Goal: Task Accomplishment & Management: Use online tool/utility

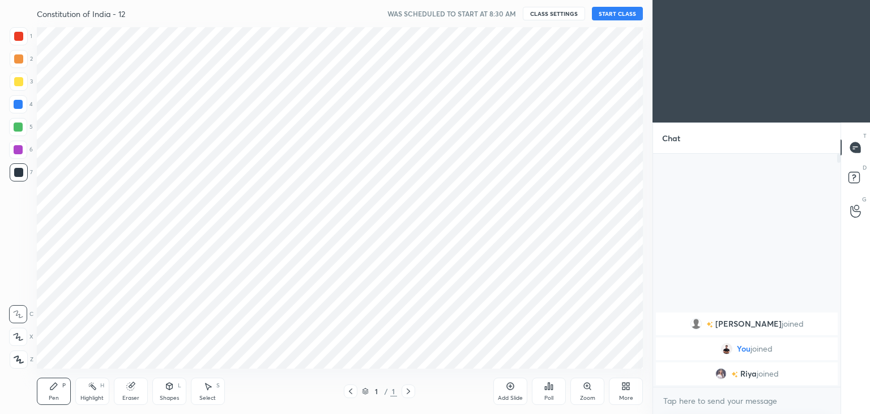
scroll to position [56328, 56061]
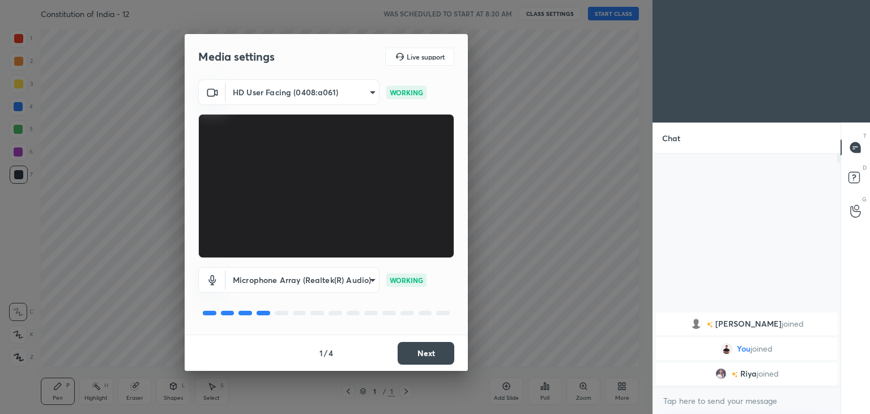
click at [428, 345] on button "Next" at bounding box center [426, 353] width 57 height 23
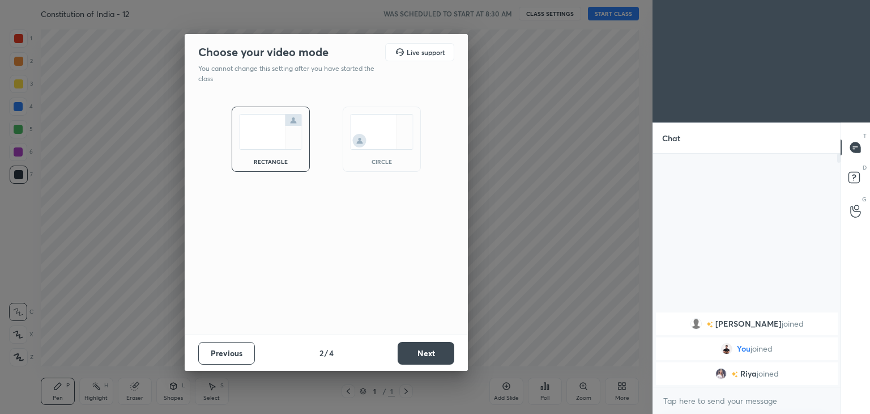
click at [378, 116] on img at bounding box center [381, 132] width 63 height 36
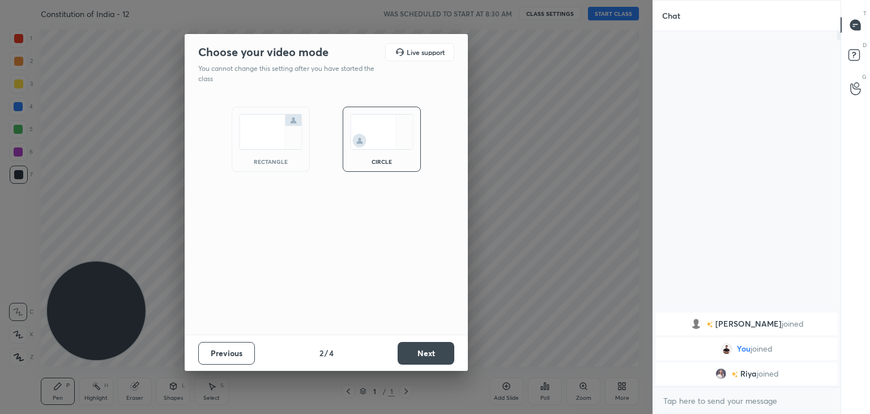
scroll to position [258, 184]
click at [431, 361] on button "Next" at bounding box center [426, 353] width 57 height 23
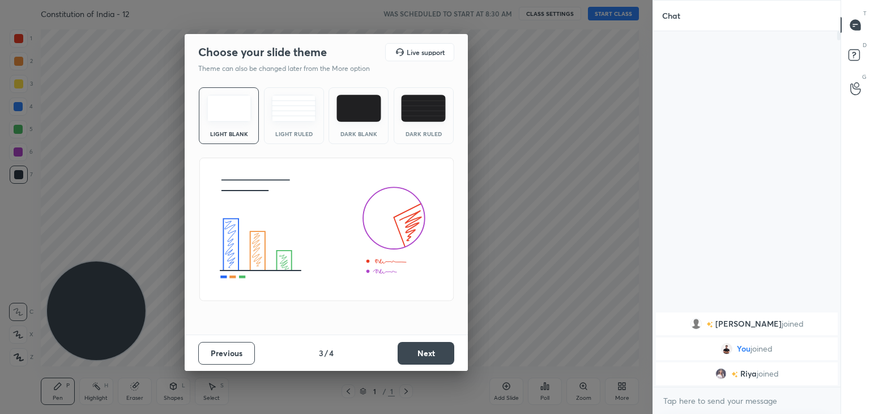
click at [431, 356] on button "Next" at bounding box center [426, 353] width 57 height 23
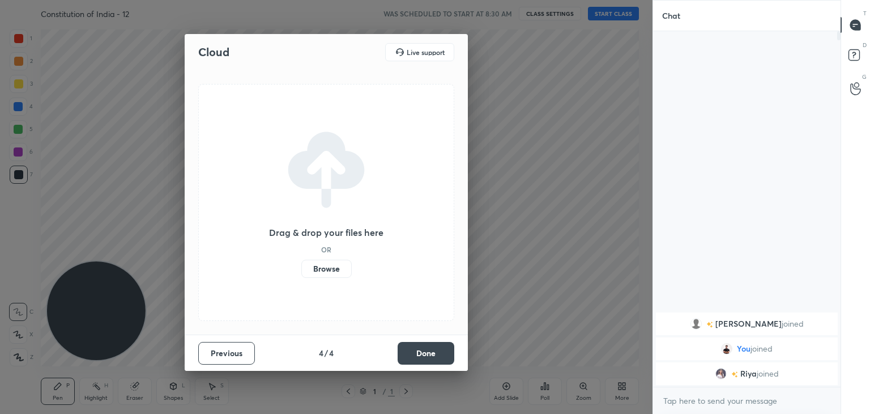
click at [419, 355] on button "Done" at bounding box center [426, 353] width 57 height 23
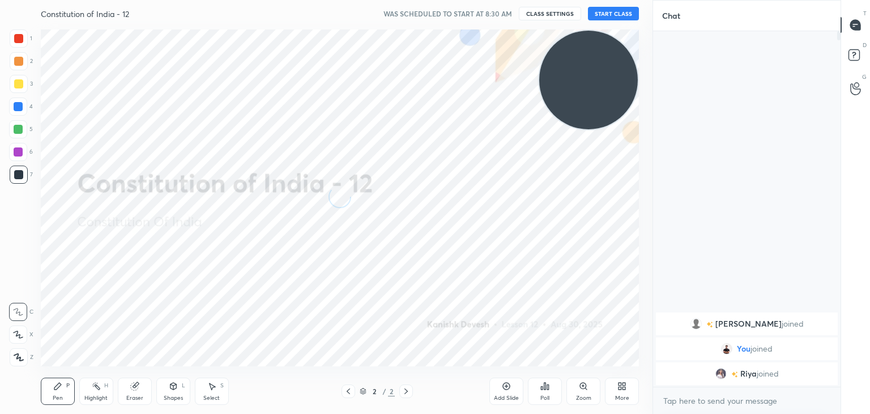
drag, startPoint x: 88, startPoint y: 301, endPoint x: 644, endPoint y: 41, distance: 613.0
click at [644, 41] on div "1 2 3 4 5 6 7 C X Z C X Z E E Erase all H H Constitution of India - 12 WAS SCHE…" at bounding box center [326, 207] width 653 height 414
click at [614, 9] on button "START CLASS" at bounding box center [613, 14] width 51 height 14
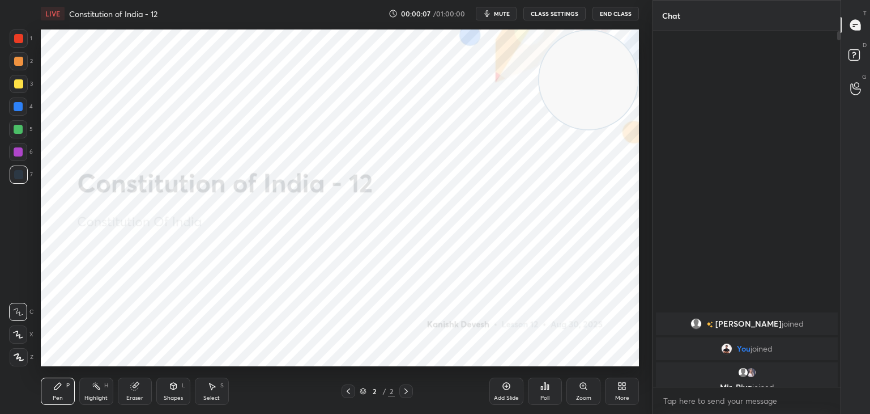
click at [12, 37] on div at bounding box center [19, 38] width 18 height 18
click at [14, 356] on icon at bounding box center [19, 357] width 10 height 8
click at [100, 388] on icon at bounding box center [96, 385] width 9 height 9
click at [17, 354] on icon at bounding box center [18, 356] width 9 height 9
click at [130, 390] on div "Eraser" at bounding box center [135, 390] width 34 height 27
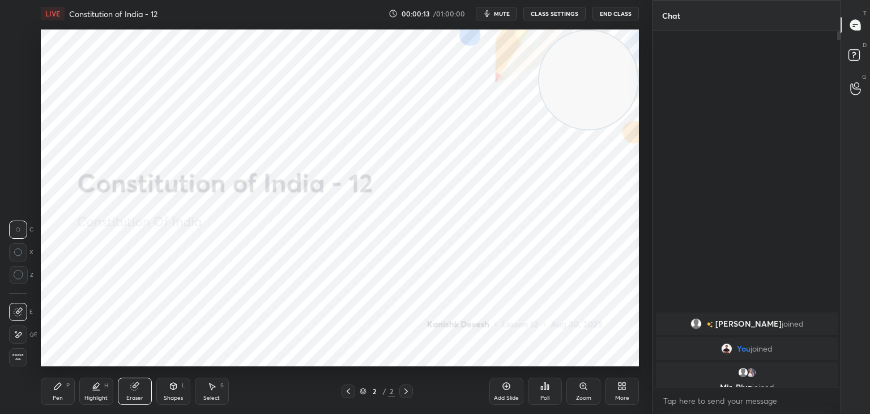
click at [14, 330] on icon at bounding box center [18, 335] width 9 height 10
click at [55, 393] on div "Pen P" at bounding box center [58, 390] width 34 height 27
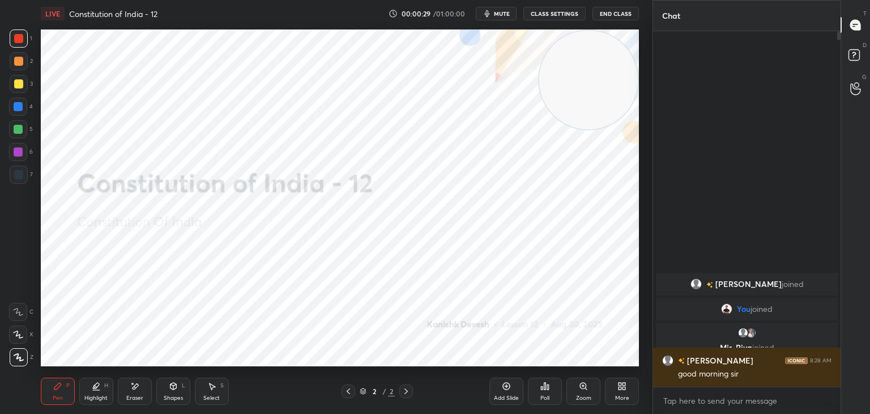
drag, startPoint x: 137, startPoint y: 389, endPoint x: 145, endPoint y: 372, distance: 19.5
click at [138, 386] on icon at bounding box center [134, 386] width 9 height 10
drag, startPoint x: 53, startPoint y: 386, endPoint x: 60, endPoint y: 379, distance: 9.7
click at [53, 386] on icon at bounding box center [57, 385] width 9 height 9
drag, startPoint x: 134, startPoint y: 391, endPoint x: 141, endPoint y: 377, distance: 15.0
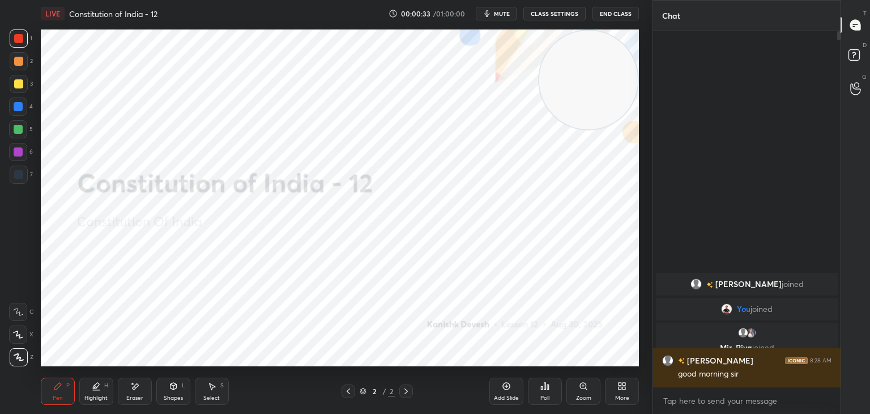
click at [134, 390] on icon at bounding box center [134, 386] width 9 height 10
click at [53, 384] on icon at bounding box center [57, 385] width 9 height 9
click at [83, 386] on div "Highlight H" at bounding box center [96, 390] width 34 height 27
drag, startPoint x: 131, startPoint y: 385, endPoint x: 131, endPoint y: 371, distance: 14.7
click at [131, 383] on icon at bounding box center [134, 386] width 9 height 10
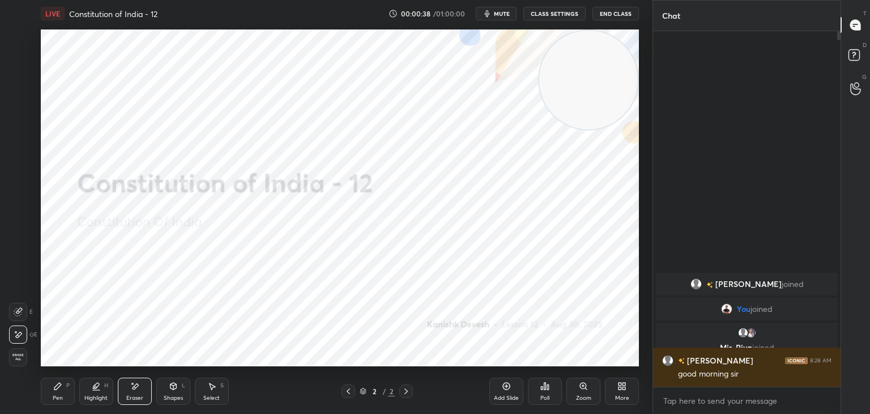
drag, startPoint x: 49, startPoint y: 386, endPoint x: 54, endPoint y: 392, distance: 7.3
click at [48, 386] on div "Pen P" at bounding box center [58, 390] width 34 height 27
drag, startPoint x: 138, startPoint y: 384, endPoint x: 156, endPoint y: 369, distance: 23.8
click at [138, 385] on icon at bounding box center [135, 386] width 6 height 6
click at [70, 384] on div "Pen P" at bounding box center [58, 390] width 34 height 27
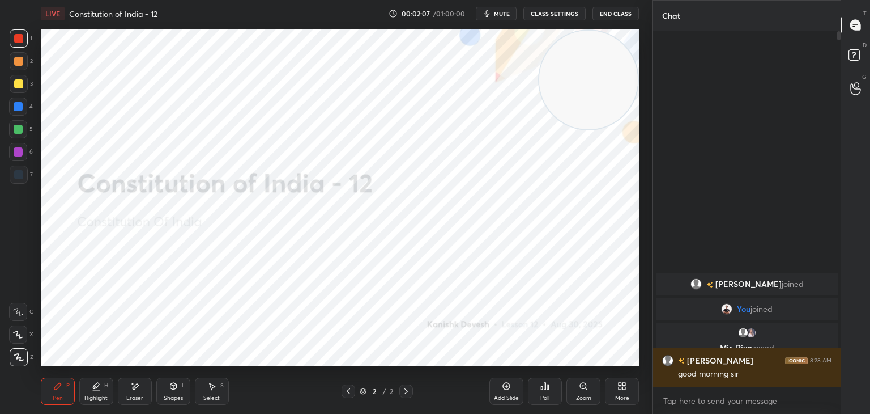
drag, startPoint x: 133, startPoint y: 379, endPoint x: 147, endPoint y: 369, distance: 17.6
click at [134, 379] on div "Eraser" at bounding box center [135, 390] width 34 height 27
click at [72, 388] on div "Pen P" at bounding box center [58, 390] width 34 height 27
click at [509, 392] on div "Add Slide" at bounding box center [507, 390] width 34 height 27
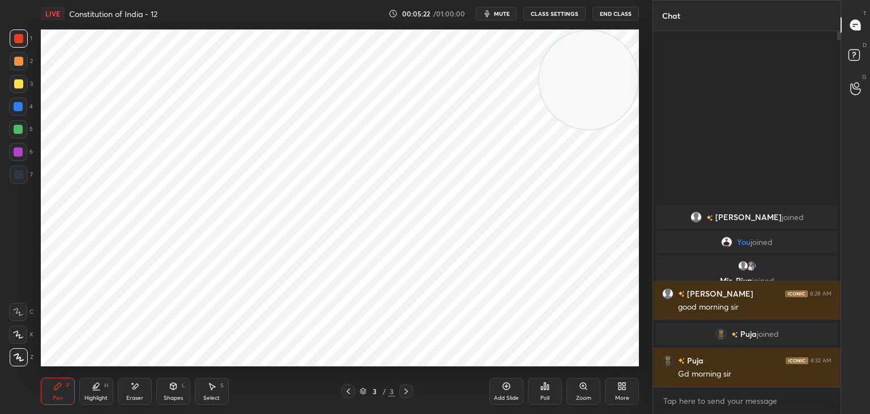
click at [13, 154] on div at bounding box center [18, 152] width 18 height 18
click at [20, 39] on div at bounding box center [18, 38] width 9 height 9
click at [136, 388] on div "Eraser" at bounding box center [135, 390] width 34 height 27
click at [59, 389] on icon at bounding box center [57, 385] width 9 height 9
click at [21, 130] on div at bounding box center [18, 129] width 9 height 9
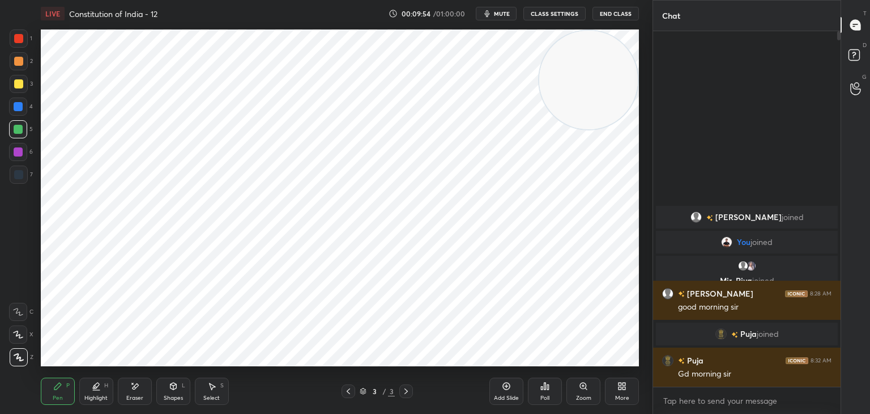
drag, startPoint x: 14, startPoint y: 172, endPoint x: 24, endPoint y: 168, distance: 10.2
click at [15, 171] on div at bounding box center [18, 174] width 9 height 9
click at [505, 388] on icon at bounding box center [506, 385] width 9 height 9
drag, startPoint x: 18, startPoint y: 40, endPoint x: 27, endPoint y: 41, distance: 9.1
click at [18, 41] on div at bounding box center [18, 38] width 9 height 9
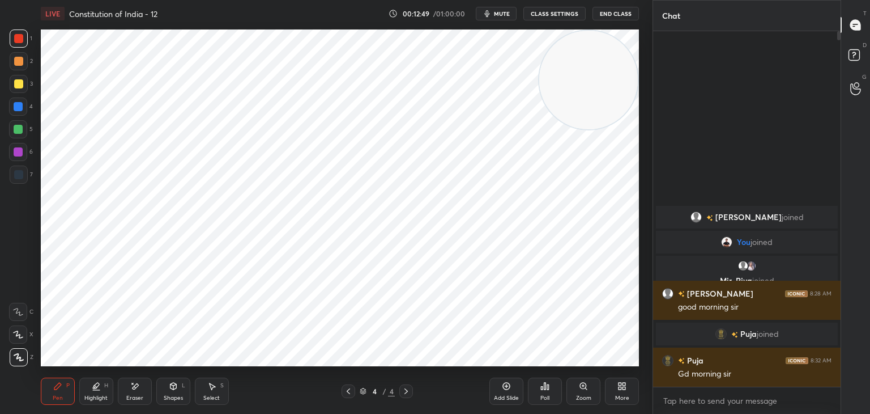
click at [20, 152] on div at bounding box center [18, 151] width 9 height 9
drag, startPoint x: 130, startPoint y: 394, endPoint x: 131, endPoint y: 371, distance: 22.7
click at [129, 392] on div "Eraser" at bounding box center [135, 390] width 34 height 27
click at [63, 387] on div "Pen P" at bounding box center [58, 390] width 34 height 27
click at [20, 40] on div at bounding box center [18, 38] width 9 height 9
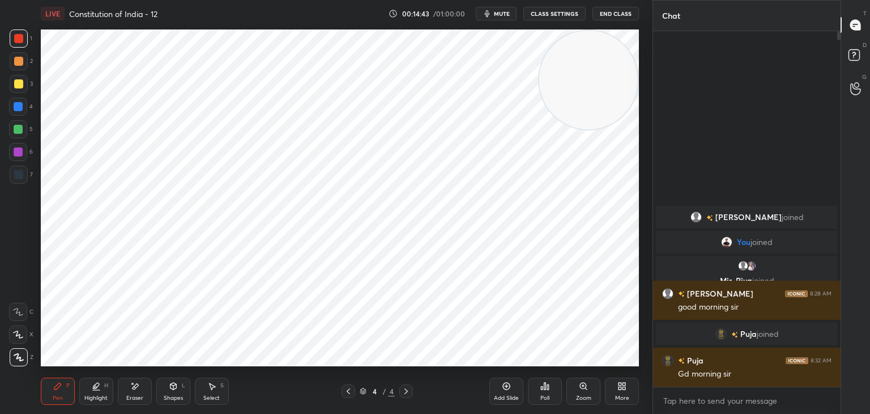
click at [21, 150] on div at bounding box center [18, 151] width 9 height 9
click at [500, 388] on div "Add Slide" at bounding box center [507, 390] width 34 height 27
click at [23, 35] on div at bounding box center [18, 38] width 9 height 9
drag, startPoint x: 20, startPoint y: 154, endPoint x: 26, endPoint y: 151, distance: 6.3
click at [20, 152] on div at bounding box center [18, 151] width 9 height 9
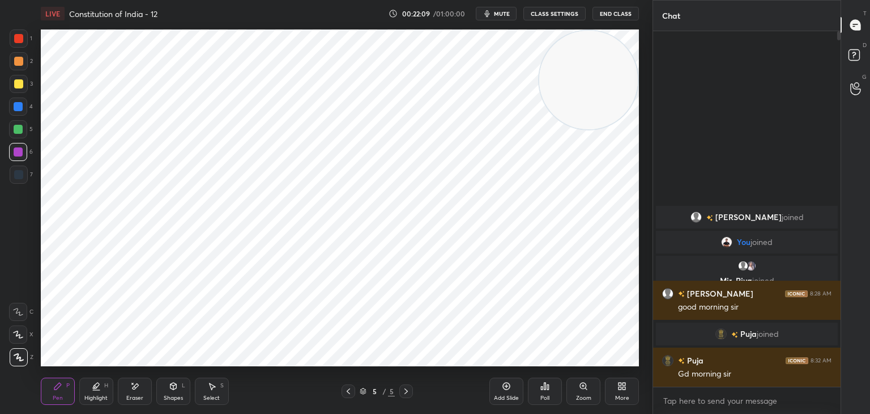
click at [11, 180] on div at bounding box center [19, 174] width 18 height 18
click at [16, 129] on div at bounding box center [18, 129] width 9 height 9
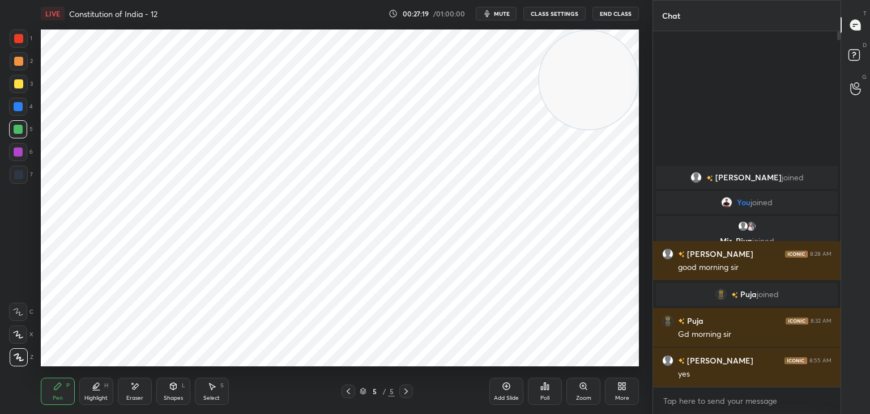
click at [500, 388] on div "Add Slide" at bounding box center [507, 390] width 34 height 27
click at [22, 100] on div at bounding box center [18, 106] width 18 height 18
click at [495, 388] on div "Add Slide" at bounding box center [507, 390] width 34 height 27
click at [22, 42] on div at bounding box center [18, 38] width 9 height 9
click at [18, 130] on div at bounding box center [18, 129] width 9 height 9
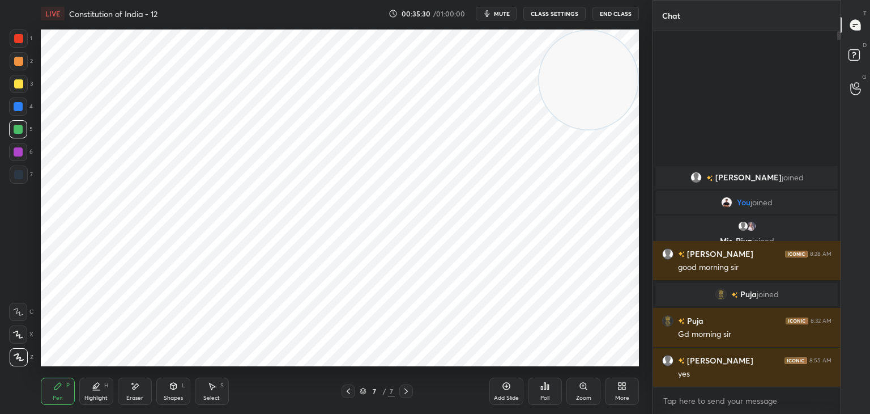
drag, startPoint x: 20, startPoint y: 39, endPoint x: 38, endPoint y: 44, distance: 18.1
click at [21, 41] on div at bounding box center [18, 38] width 9 height 9
drag, startPoint x: 14, startPoint y: 152, endPoint x: 32, endPoint y: 147, distance: 19.0
click at [15, 151] on div at bounding box center [18, 151] width 9 height 9
click at [136, 381] on icon at bounding box center [134, 386] width 9 height 10
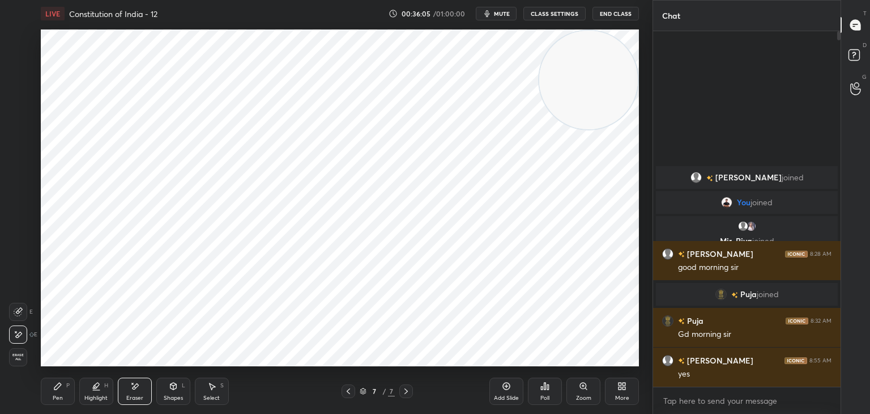
drag, startPoint x: 63, startPoint y: 390, endPoint x: 58, endPoint y: 389, distance: 5.8
click at [63, 392] on div "Pen P" at bounding box center [58, 390] width 34 height 27
drag, startPoint x: 15, startPoint y: 131, endPoint x: 36, endPoint y: 142, distance: 23.8
click at [18, 132] on div at bounding box center [18, 129] width 9 height 9
click at [24, 30] on div at bounding box center [19, 38] width 18 height 18
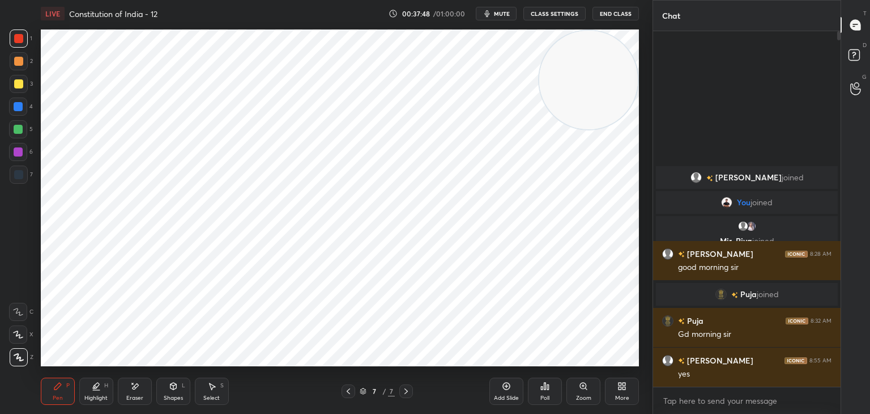
click at [22, 129] on div at bounding box center [18, 129] width 9 height 9
click at [19, 150] on div at bounding box center [18, 151] width 9 height 9
drag, startPoint x: 16, startPoint y: 172, endPoint x: 22, endPoint y: 168, distance: 6.6
click at [18, 171] on div at bounding box center [18, 174] width 9 height 9
click at [10, 40] on div at bounding box center [19, 38] width 18 height 18
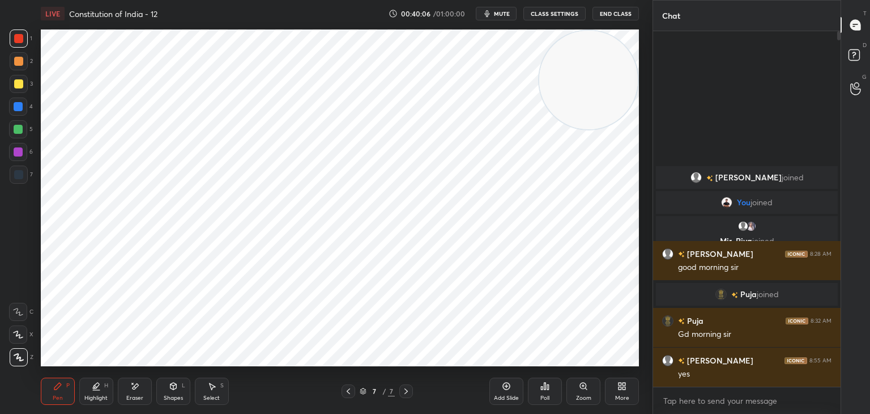
click at [497, 387] on div "Add Slide" at bounding box center [507, 390] width 34 height 27
click at [15, 148] on div at bounding box center [18, 151] width 9 height 9
drag, startPoint x: 138, startPoint y: 390, endPoint x: 144, endPoint y: 374, distance: 17.4
click at [138, 386] on div "Eraser" at bounding box center [135, 390] width 34 height 27
drag, startPoint x: 60, startPoint y: 383, endPoint x: 77, endPoint y: 368, distance: 22.5
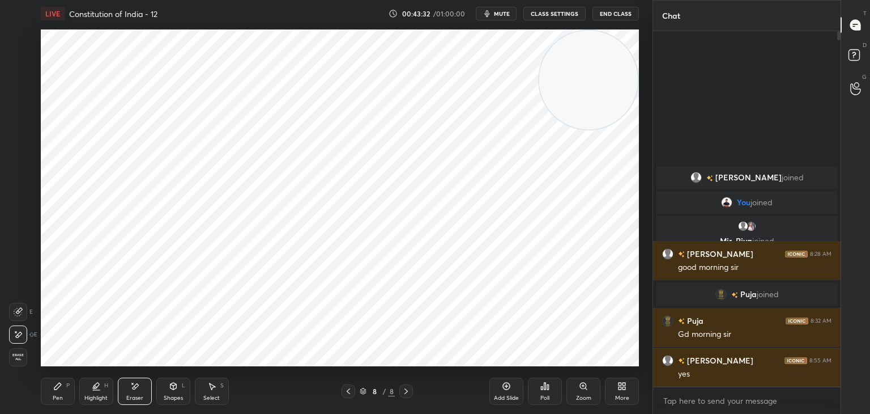
click at [60, 384] on icon at bounding box center [57, 385] width 9 height 9
click at [505, 385] on icon at bounding box center [506, 385] width 9 height 9
drag, startPoint x: 14, startPoint y: 39, endPoint x: 23, endPoint y: 40, distance: 8.5
click at [15, 40] on div at bounding box center [18, 38] width 9 height 9
click at [348, 392] on icon at bounding box center [348, 390] width 9 height 9
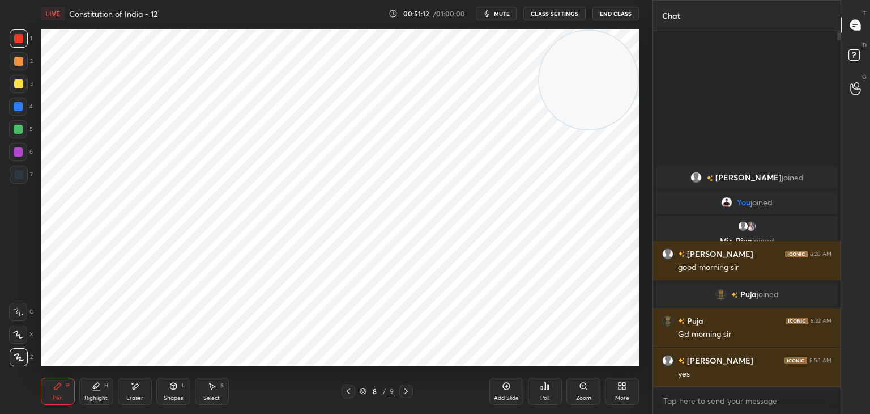
click at [20, 125] on div at bounding box center [18, 129] width 9 height 9
click at [407, 390] on icon at bounding box center [406, 390] width 9 height 9
click at [18, 40] on div at bounding box center [18, 38] width 9 height 9
drag, startPoint x: 129, startPoint y: 393, endPoint x: 132, endPoint y: 370, distance: 23.4
click at [130, 390] on div "Eraser" at bounding box center [135, 390] width 34 height 27
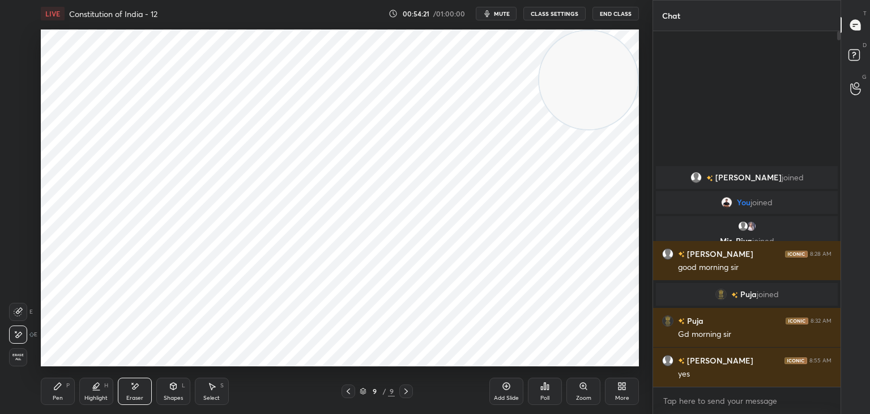
drag, startPoint x: 57, startPoint y: 388, endPoint x: 57, endPoint y: 369, distance: 18.7
click at [57, 381] on icon at bounding box center [57, 385] width 9 height 9
click at [19, 141] on div "5" at bounding box center [21, 131] width 24 height 23
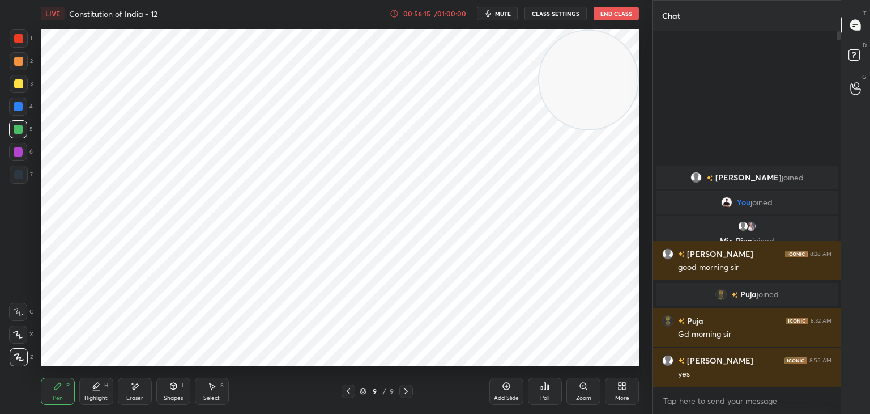
click at [495, 385] on div "Add Slide" at bounding box center [507, 390] width 34 height 27
click at [18, 39] on div at bounding box center [18, 38] width 9 height 9
click at [17, 148] on div at bounding box center [18, 151] width 9 height 9
click at [22, 182] on div "7" at bounding box center [21, 176] width 23 height 23
drag, startPoint x: 18, startPoint y: 150, endPoint x: 31, endPoint y: 162, distance: 17.6
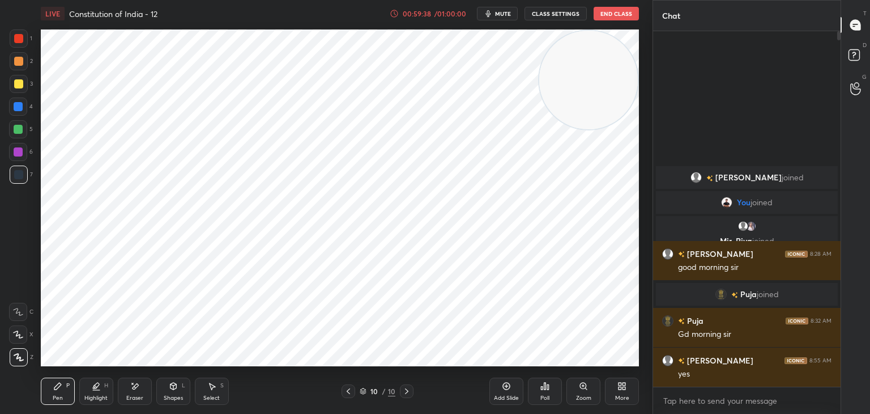
click at [20, 151] on div at bounding box center [18, 151] width 9 height 9
click at [23, 130] on div at bounding box center [18, 129] width 18 height 18
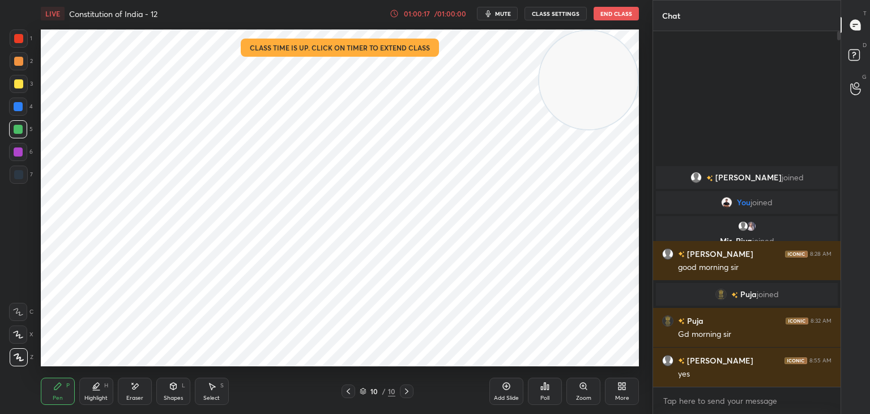
click at [27, 173] on div "7" at bounding box center [21, 174] width 23 height 18
click at [623, 12] on button "End Class" at bounding box center [616, 14] width 45 height 14
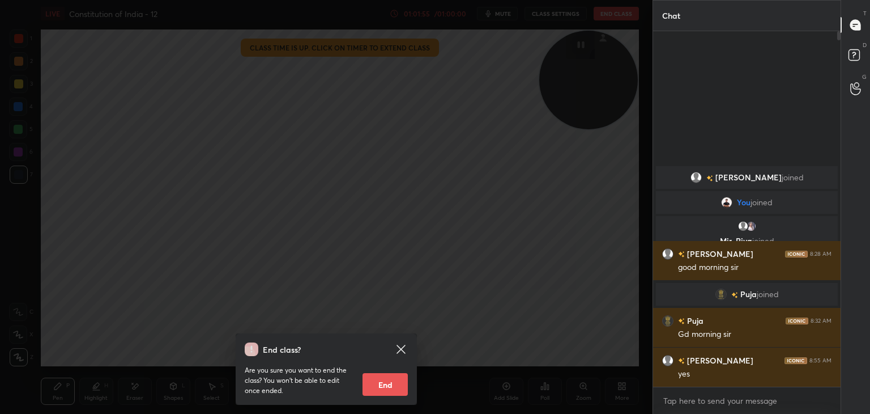
click at [401, 386] on button "End" at bounding box center [385, 384] width 45 height 23
type textarea "x"
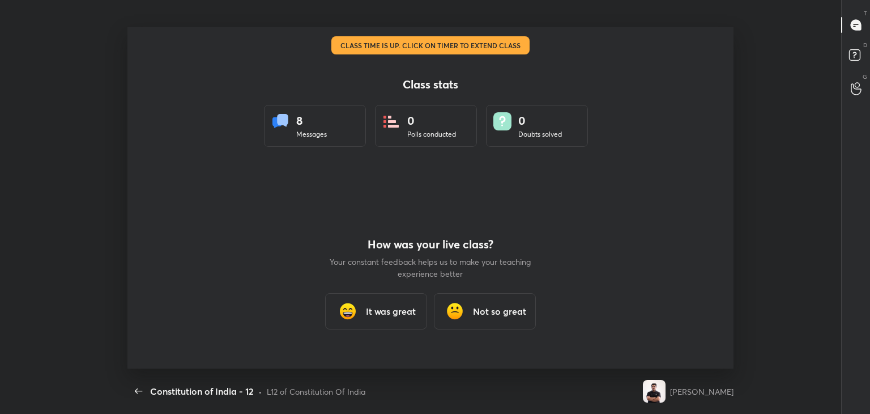
scroll to position [0, 0]
